Goal: Information Seeking & Learning: Learn about a topic

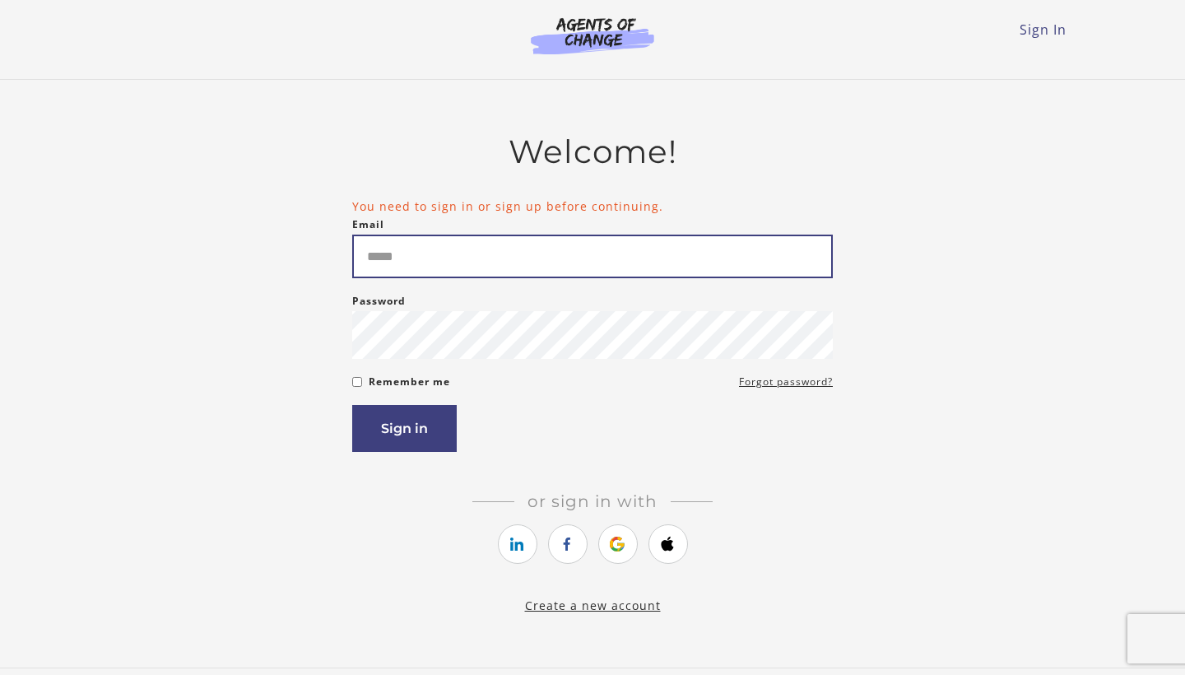
click at [425, 262] on input "Email" at bounding box center [592, 256] width 480 height 44
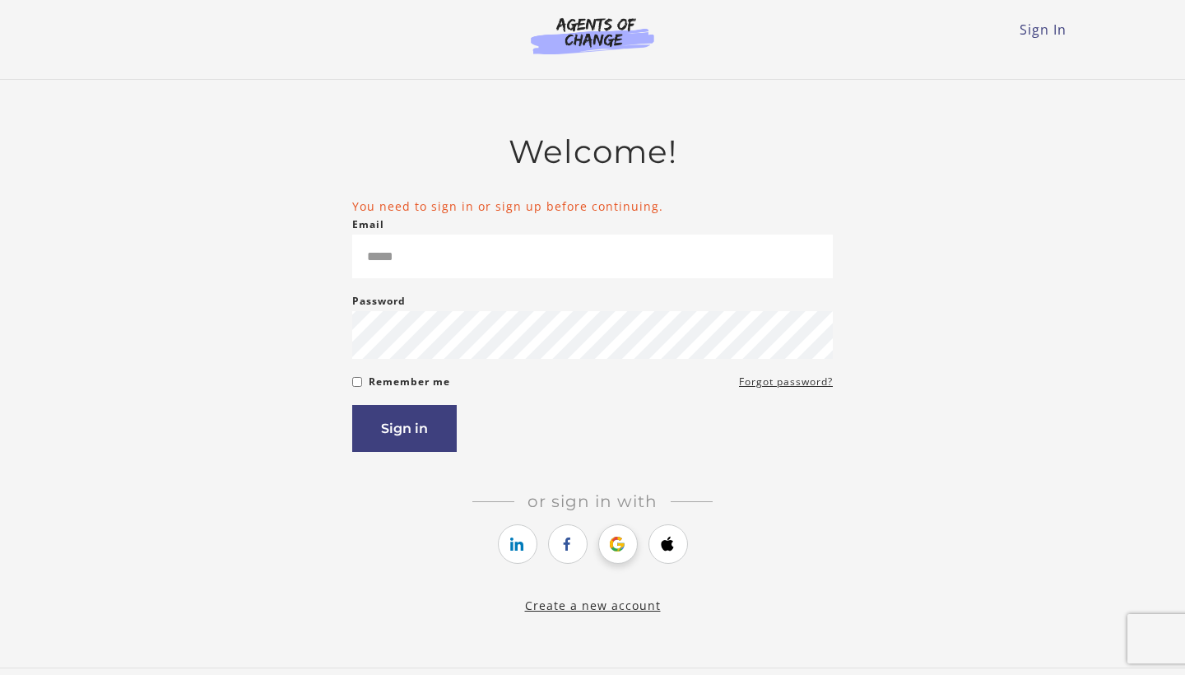
click at [624, 552] on link "https://courses.thinkific.com/users/auth/google?ss%5Breferral%5D=&ss%5Buser_ret…" at bounding box center [617, 543] width 39 height 39
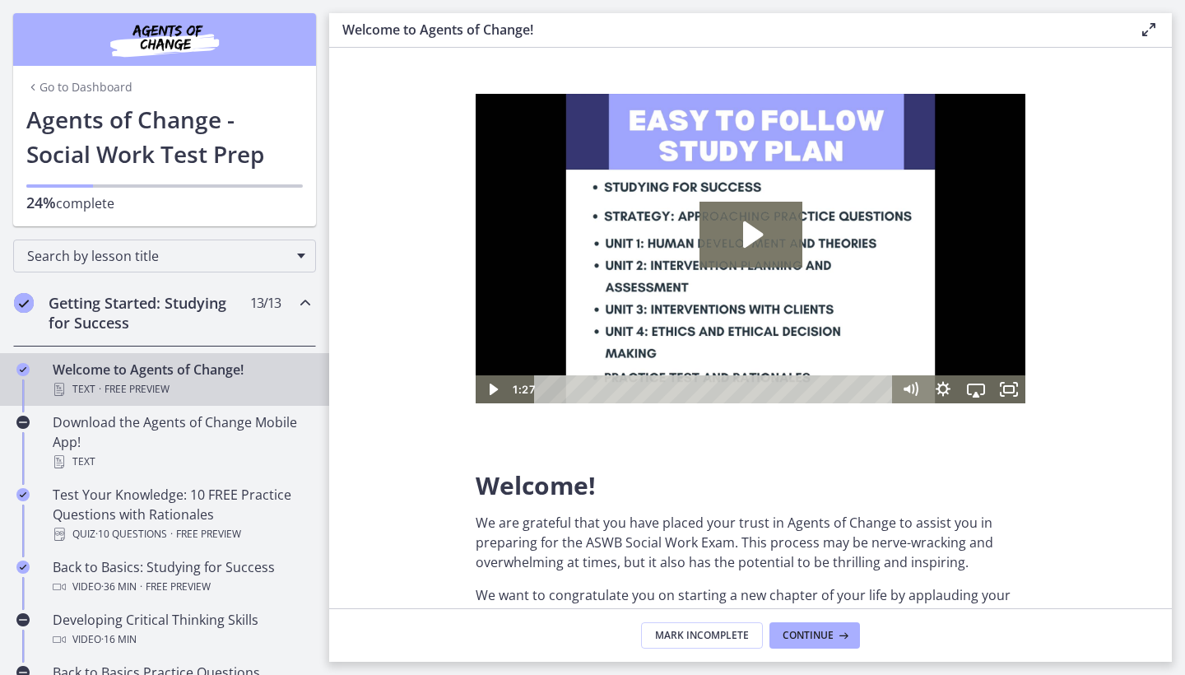
click at [83, 94] on link "Go to Dashboard" at bounding box center [79, 87] width 106 height 16
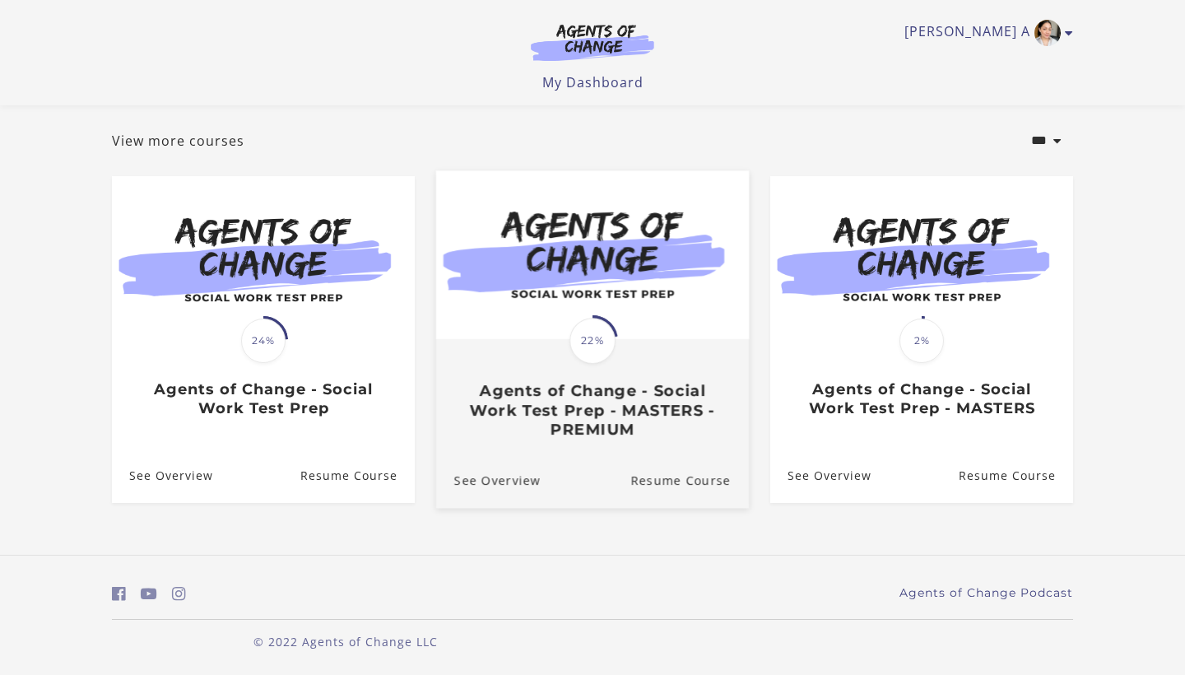
scroll to position [81, 0]
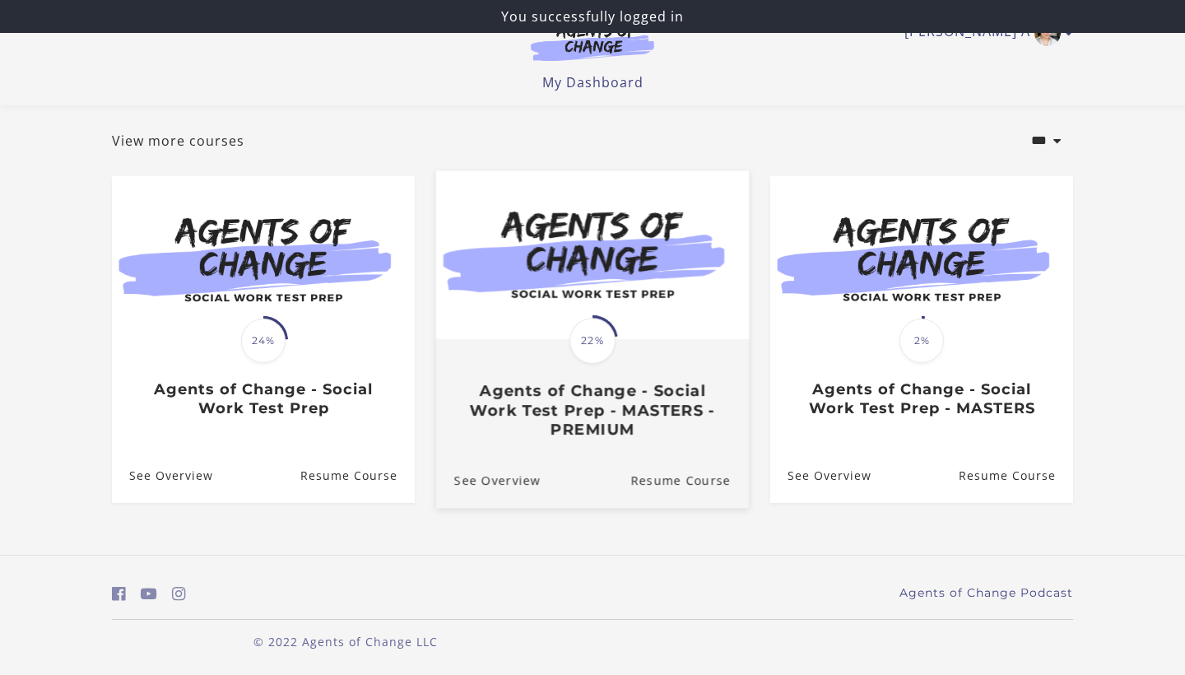
click at [596, 404] on h3 "Agents of Change - Social Work Test Prep - MASTERS - PREMIUM" at bounding box center [592, 410] width 276 height 58
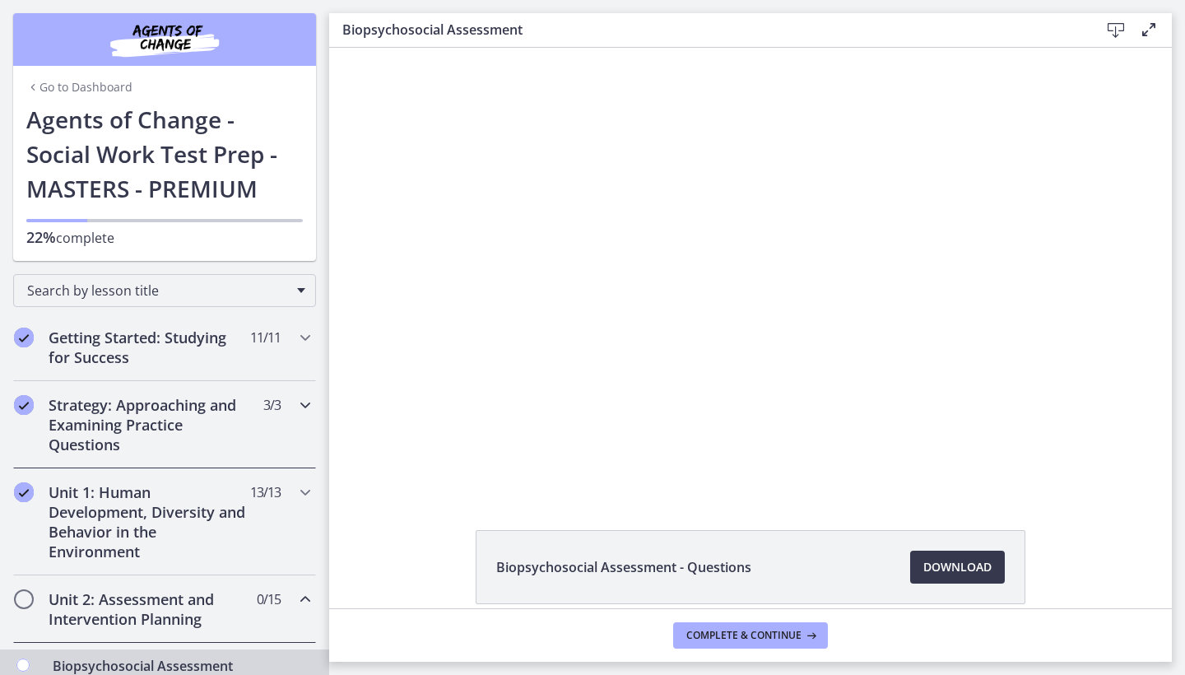
click at [317, 392] on div "Strategy: Approaching and Examining Practice Questions 3 / 3 Completed" at bounding box center [164, 424] width 329 height 87
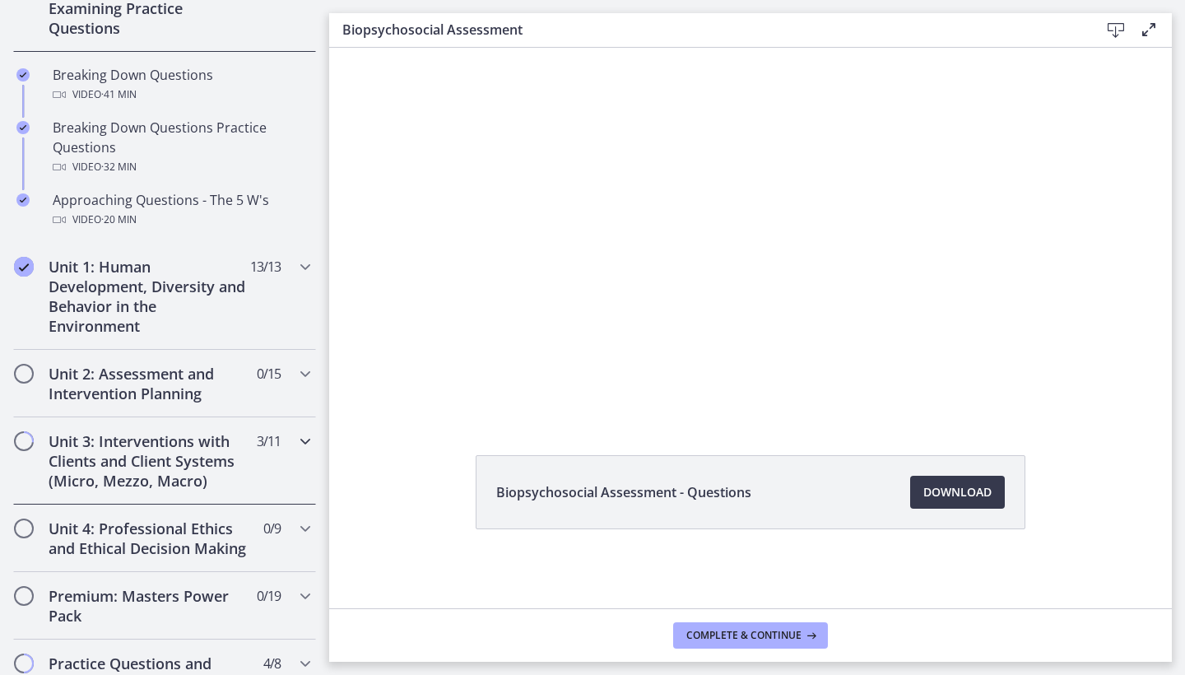
scroll to position [369, 0]
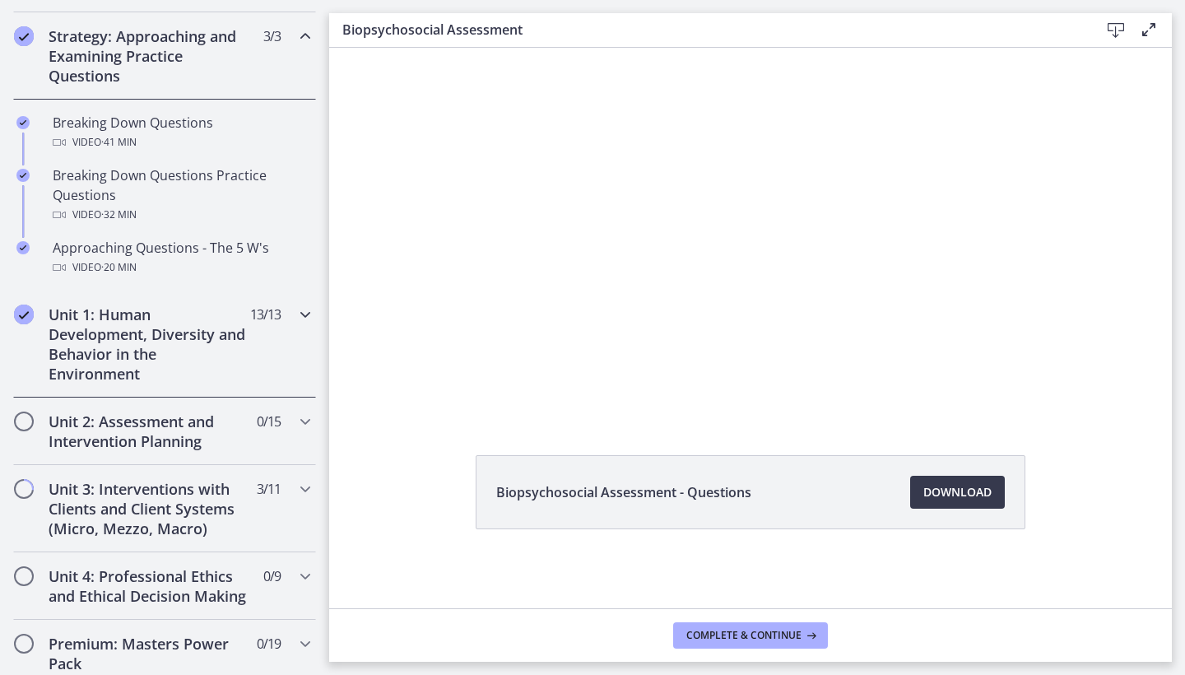
click at [303, 313] on icon "Chapters" at bounding box center [305, 314] width 20 height 20
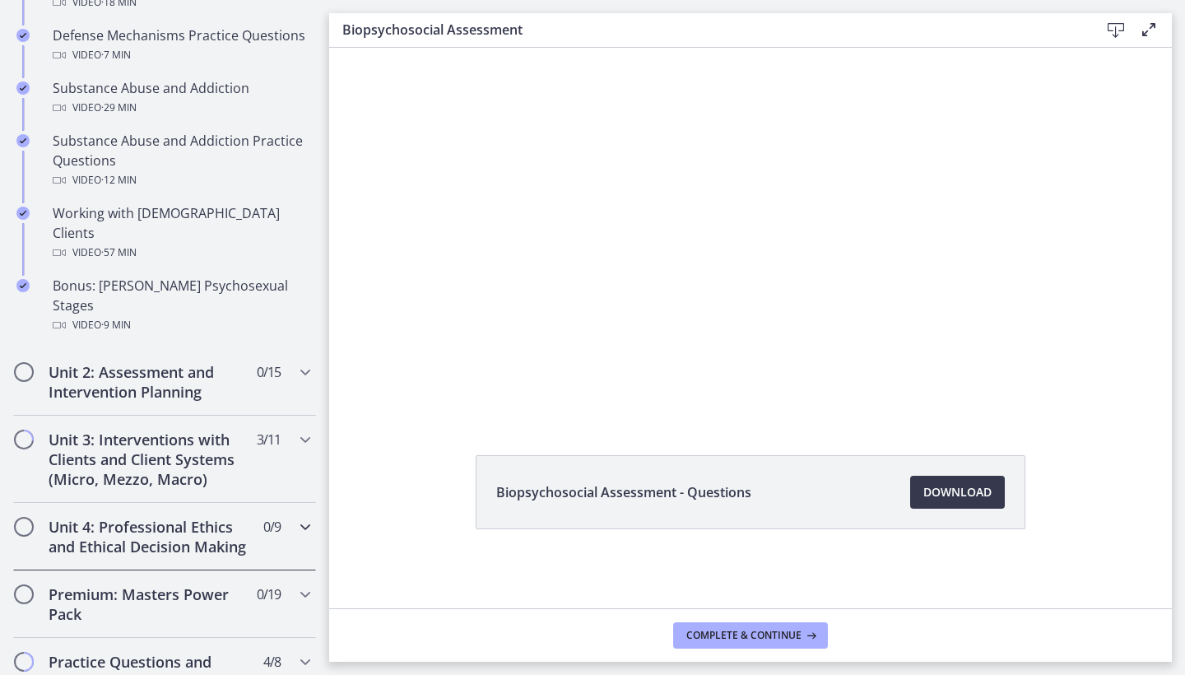
scroll to position [1062, 0]
click at [306, 363] on icon "Chapters" at bounding box center [305, 373] width 20 height 20
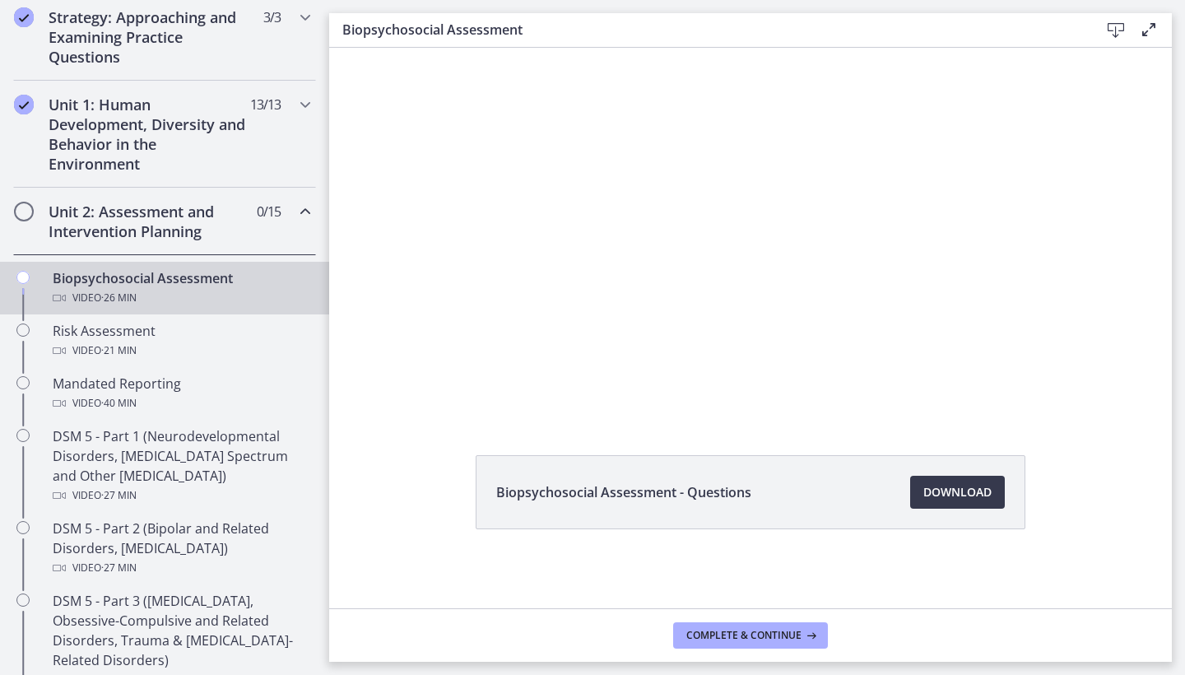
scroll to position [383, 0]
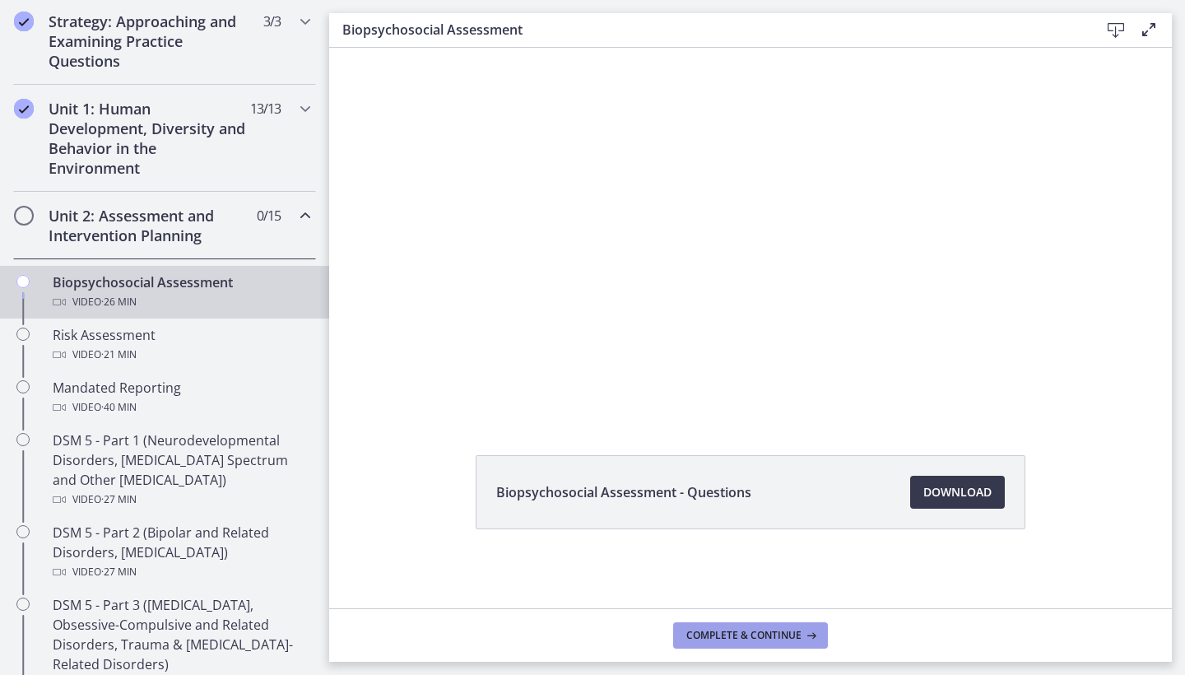
click at [739, 643] on button "Complete & continue" at bounding box center [750, 635] width 155 height 26
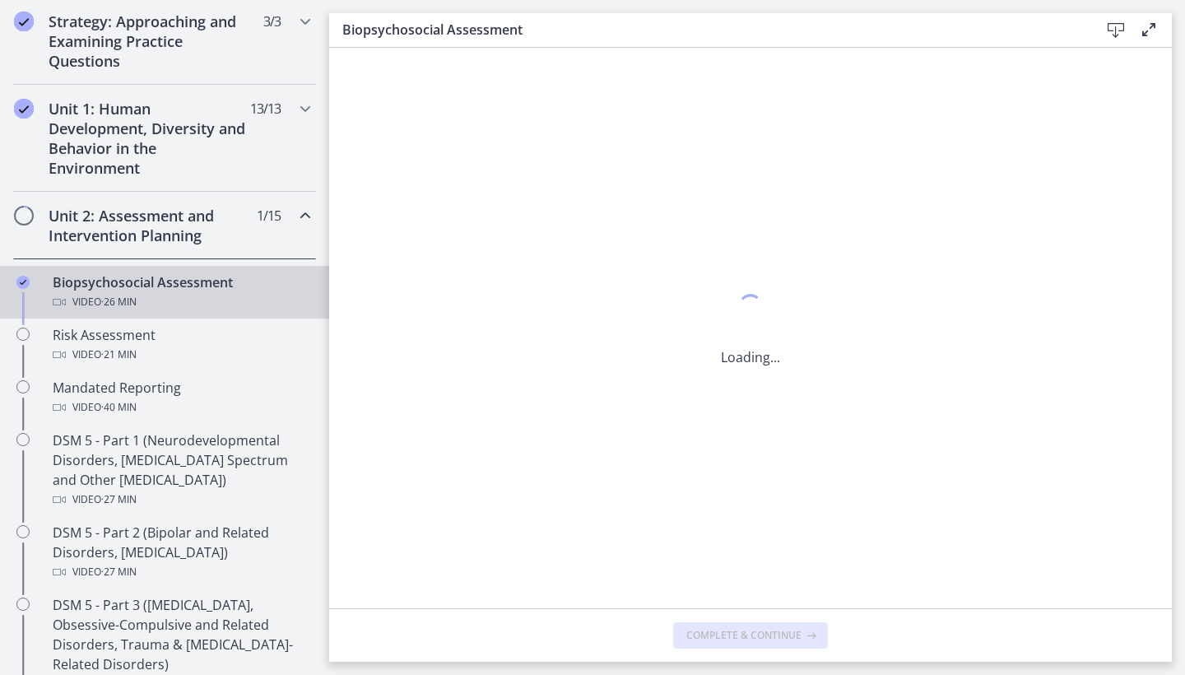
scroll to position [0, 0]
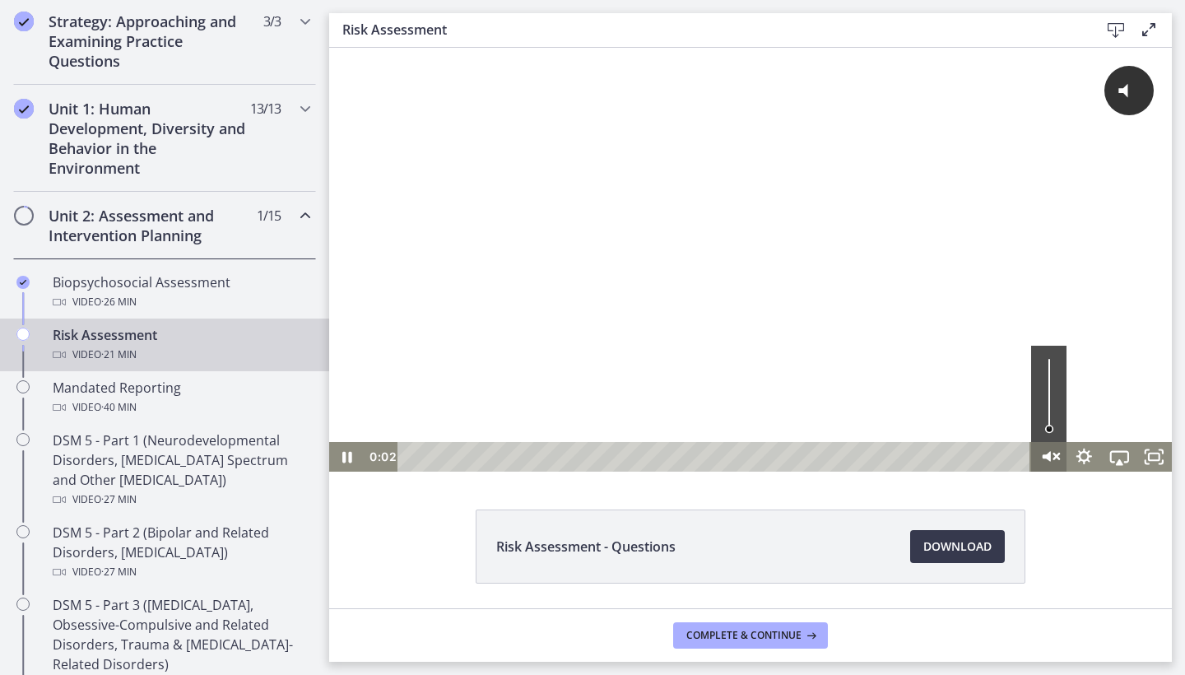
click at [1049, 458] on icon "Unmute" at bounding box center [1046, 456] width 8 height 11
click at [633, 362] on div at bounding box center [750, 260] width 842 height 424
